Goal: Find specific page/section: Find specific page/section

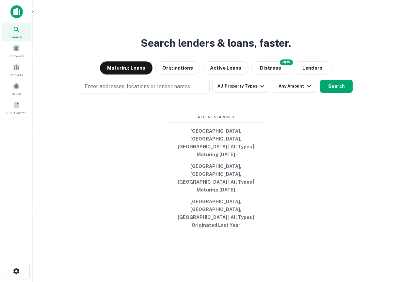
click at [35, 12] on icon "button" at bounding box center [32, 11] width 5 height 5
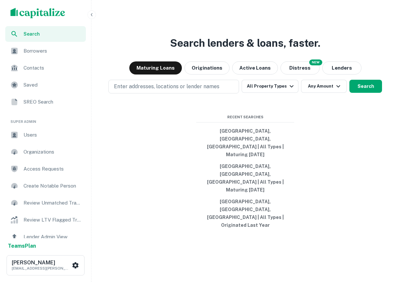
click at [36, 136] on span "Users" at bounding box center [52, 135] width 58 height 8
click at [68, 132] on span "Users" at bounding box center [52, 135] width 58 height 8
